Goal: Task Accomplishment & Management: Use online tool/utility

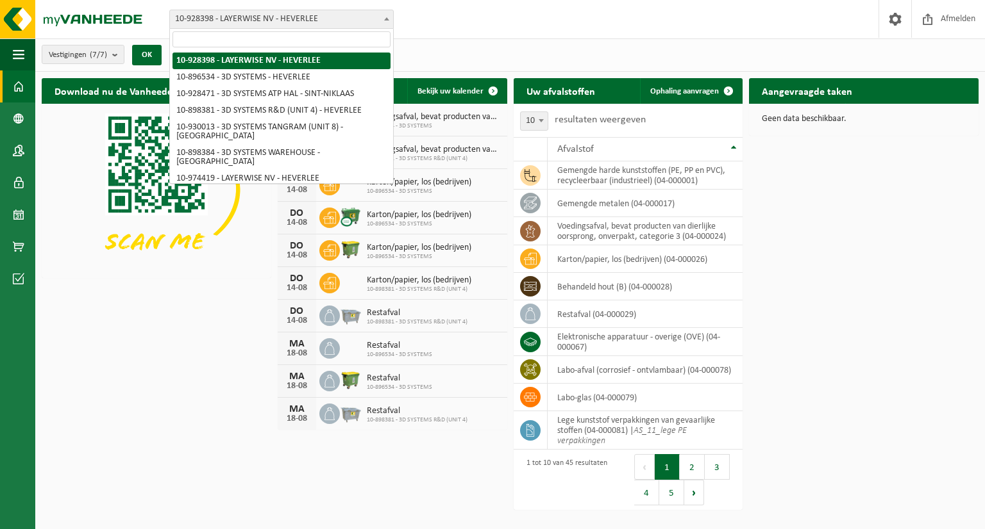
click at [385, 15] on span at bounding box center [386, 18] width 13 height 17
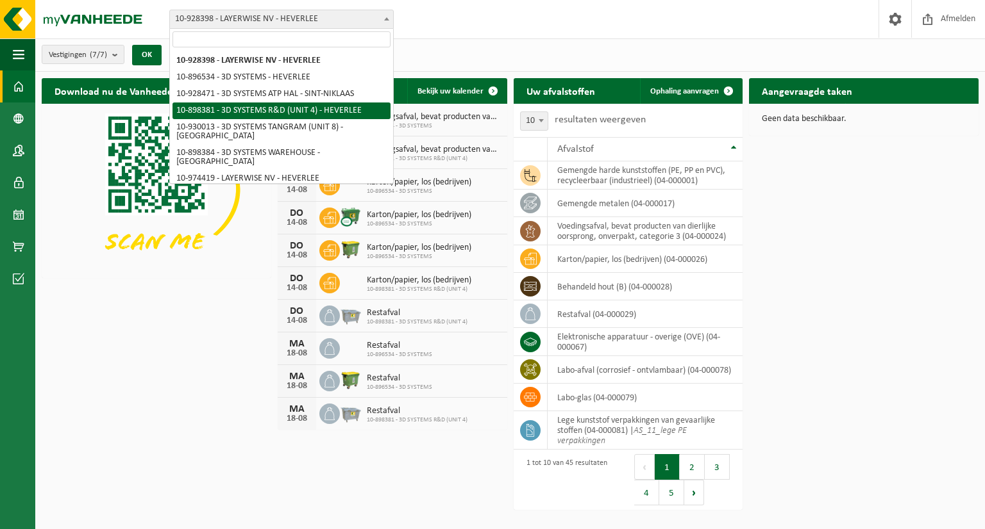
select select "133216"
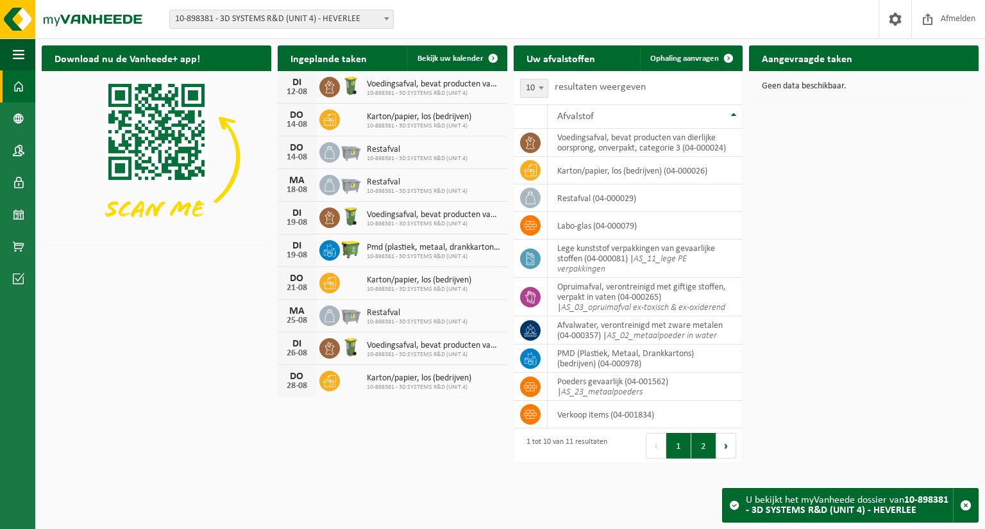
click at [699, 449] on button "2" at bounding box center [703, 446] width 25 height 26
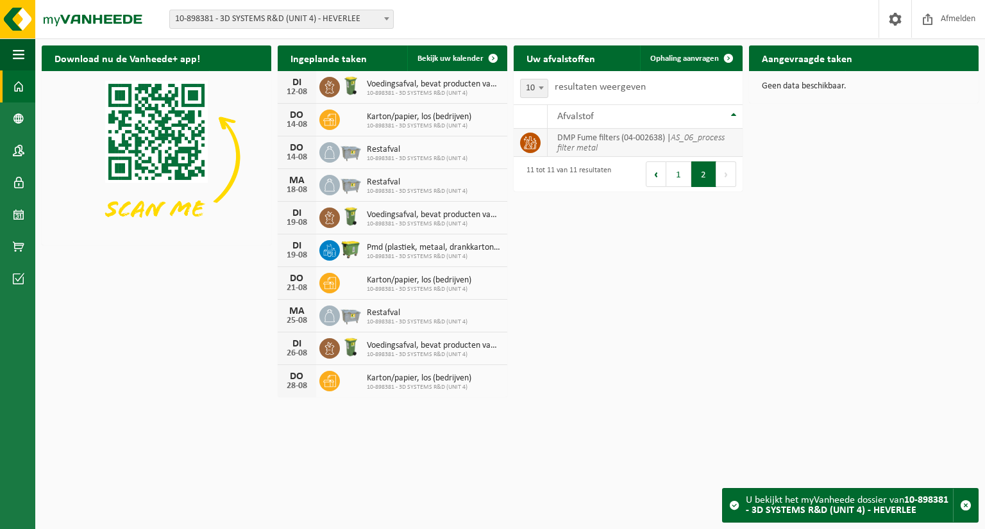
click at [596, 144] on td "DMP Fume filters (04-002638) | AS_06_process filter metal" at bounding box center [645, 143] width 196 height 28
click at [692, 59] on span "Ophaling aanvragen" at bounding box center [684, 58] width 69 height 8
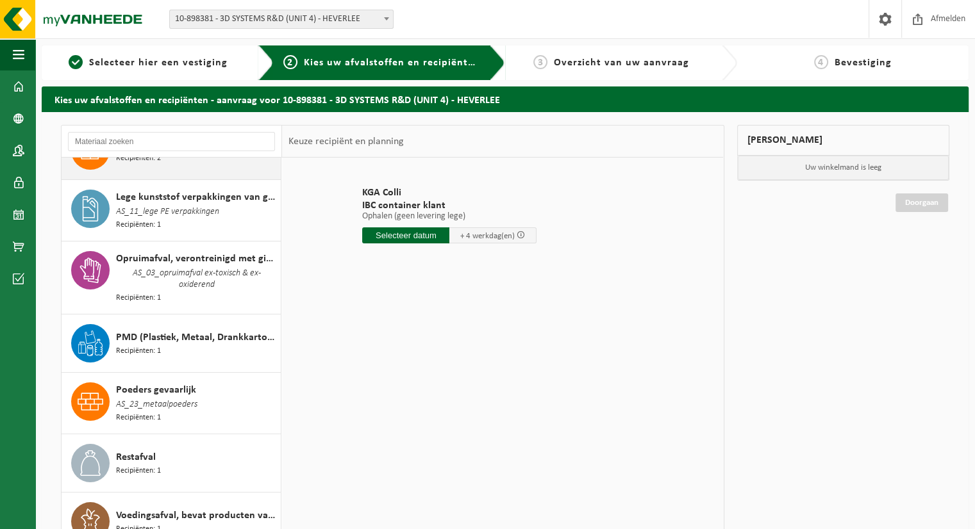
scroll to position [218, 0]
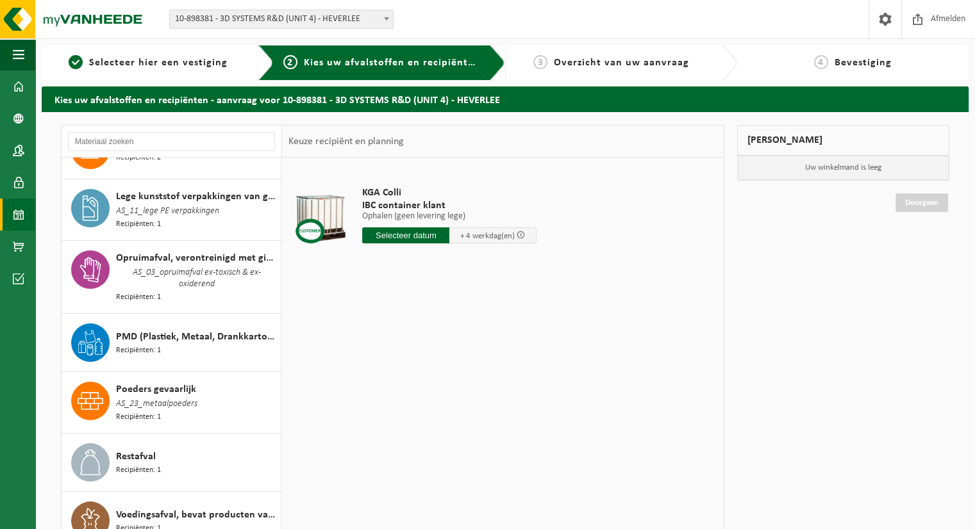
click at [23, 221] on span at bounding box center [19, 215] width 12 height 32
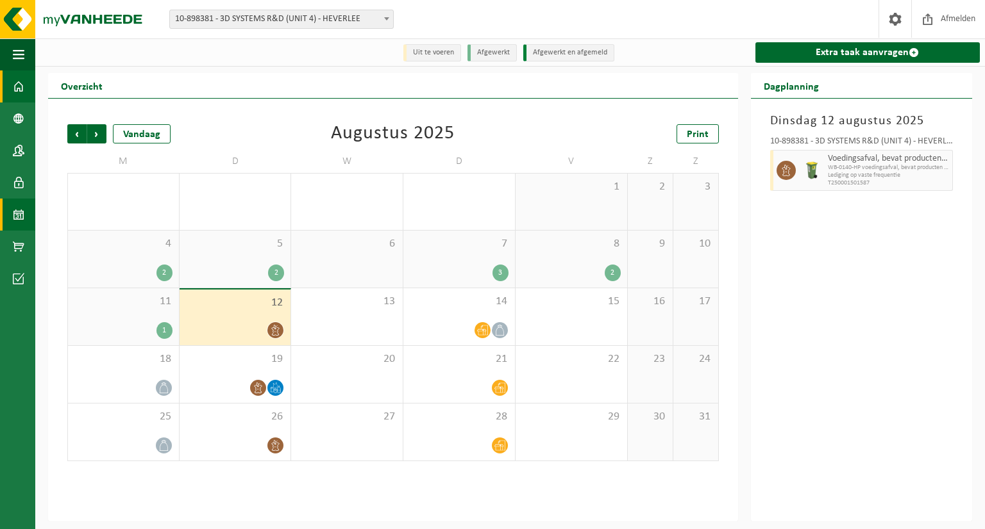
click at [23, 90] on span at bounding box center [19, 87] width 12 height 32
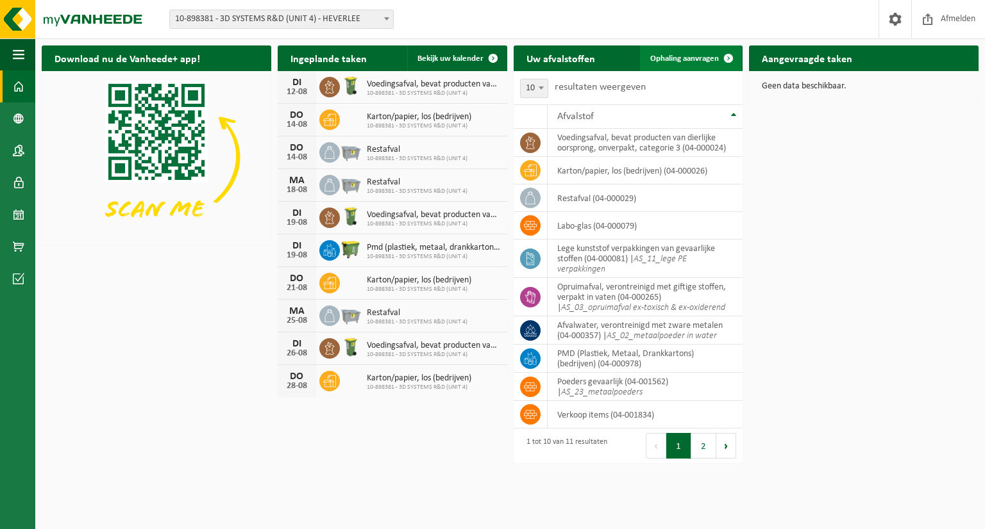
click at [711, 57] on span "Ophaling aanvragen" at bounding box center [684, 58] width 69 height 8
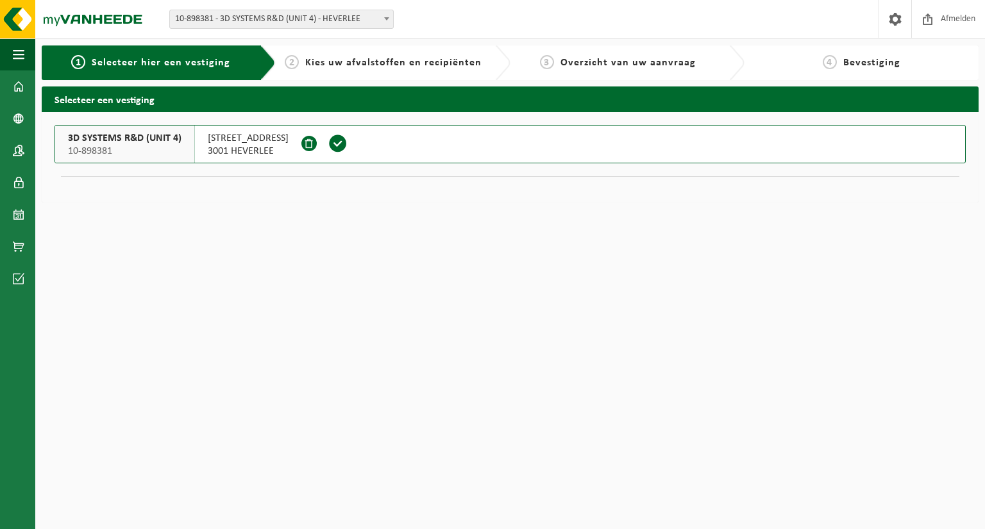
click at [346, 142] on span at bounding box center [337, 143] width 19 height 19
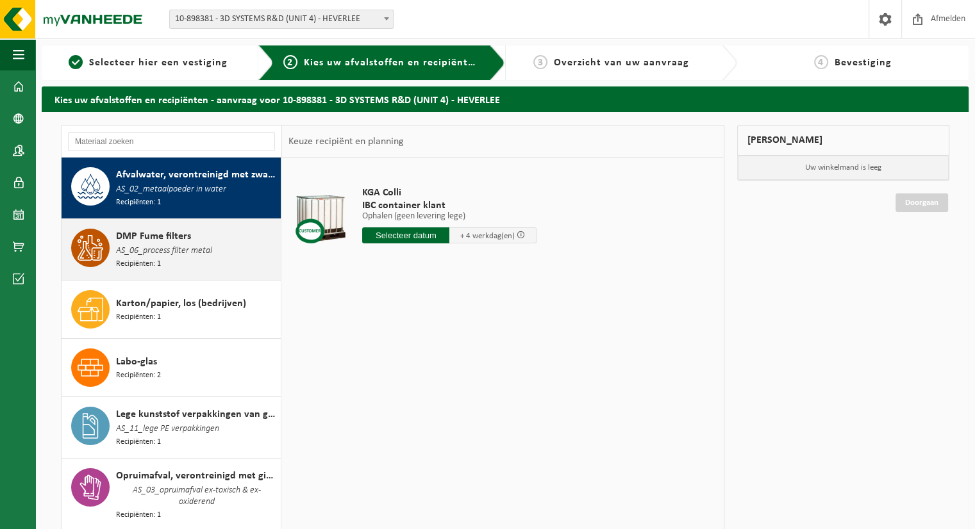
click at [148, 249] on span "AS_06_process filter metal" at bounding box center [164, 251] width 96 height 14
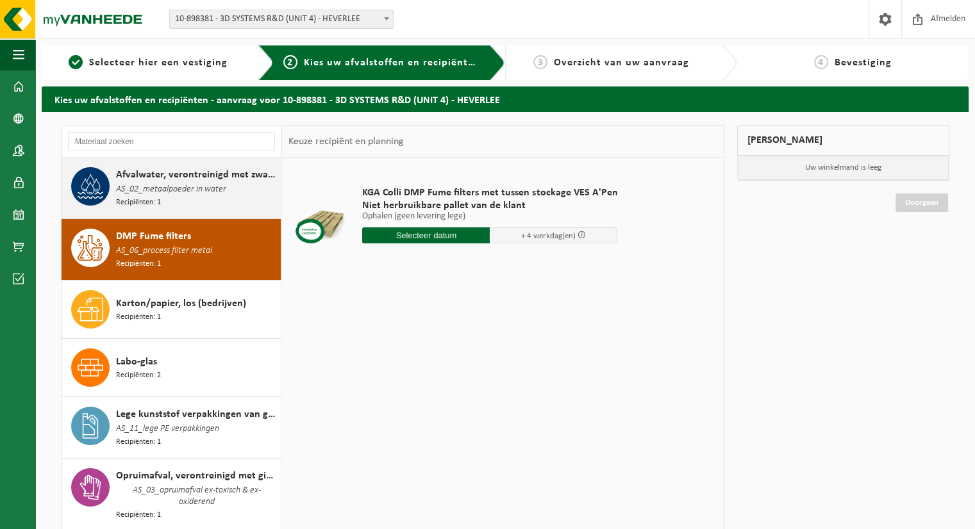
click at [182, 199] on div "Afvalwater, verontreinigd met zware metalen AS_02_metaalpoeder in water Recipië…" at bounding box center [197, 188] width 162 height 42
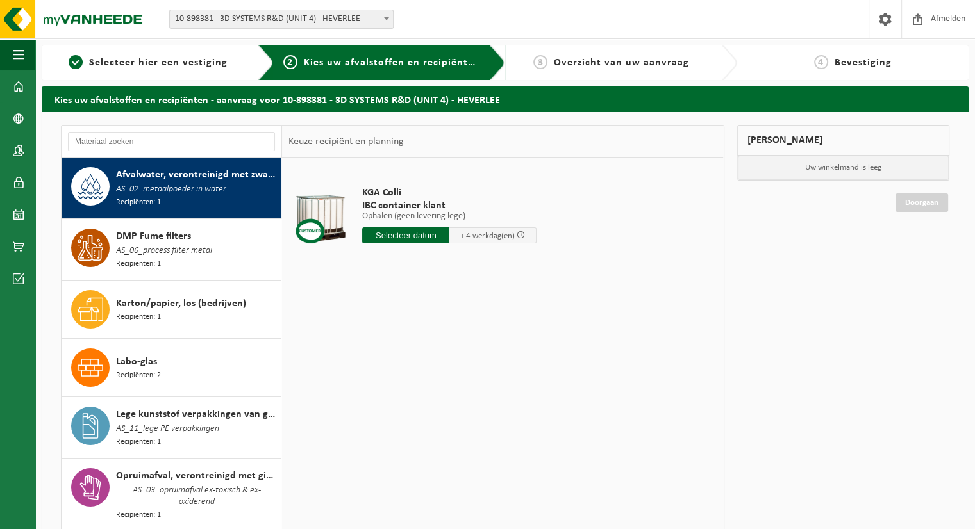
click at [400, 235] on input "text" at bounding box center [405, 236] width 87 height 16
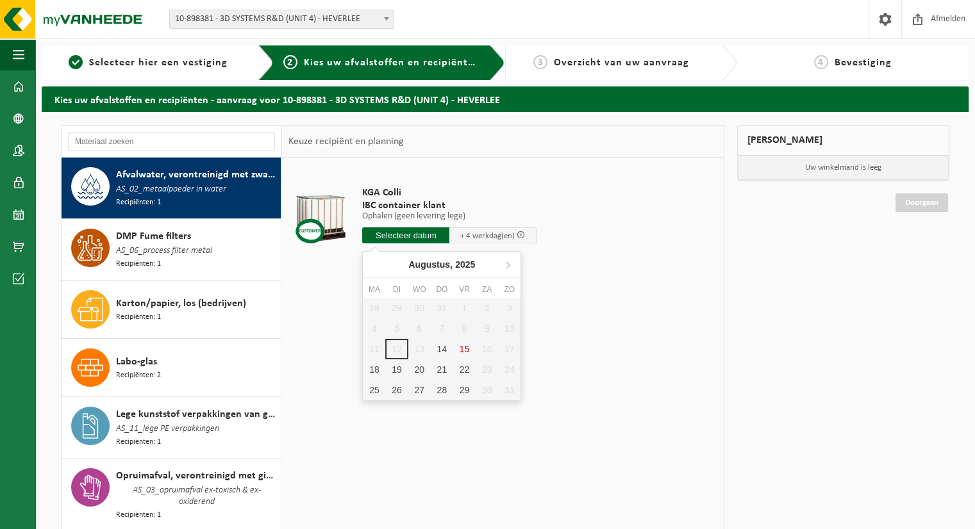
click at [624, 229] on td "KGA Colli IBC container klant Ophalen (geen levering lege) Ophalen (geen leveri…" at bounding box center [535, 218] width 364 height 108
